Goal: Task Accomplishment & Management: Use online tool/utility

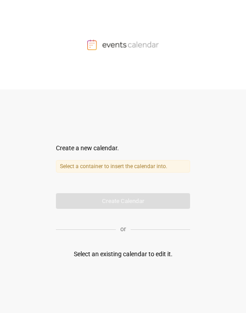
click at [64, 147] on div "Create a new calendar." at bounding box center [123, 148] width 134 height 9
drag, startPoint x: 156, startPoint y: 143, endPoint x: 187, endPoint y: 136, distance: 31.7
click at [103, 144] on div "Create a new calendar." at bounding box center [123, 148] width 134 height 9
click at [103, 154] on form "Create a new calendar. Select a container to insert the calendar into. Calendar…" at bounding box center [123, 176] width 134 height 65
drag, startPoint x: 109, startPoint y: 174, endPoint x: 111, endPoint y: 181, distance: 7.4
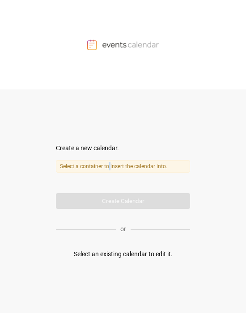
click at [103, 154] on div "Select a container to insert the calendar into. Calendar name" at bounding box center [123, 173] width 134 height 26
click at [103, 154] on form "Create a new calendar. Select a container to insert the calendar into. Calendar…" at bounding box center [123, 176] width 134 height 65
click at [101, 154] on form "Create a new calendar. Select a container to insert the calendar into. Calendar…" at bounding box center [123, 176] width 134 height 65
drag, startPoint x: 136, startPoint y: 255, endPoint x: 98, endPoint y: 255, distance: 37.1
click at [101, 154] on div "Select an existing calendar to edit it." at bounding box center [123, 254] width 99 height 9
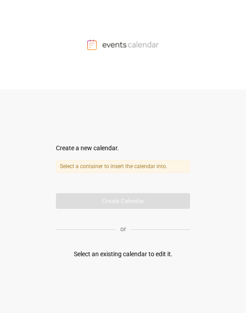
click at [103, 154] on div "or" at bounding box center [123, 229] width 134 height 22
